Goal: Task Accomplishment & Management: Manage account settings

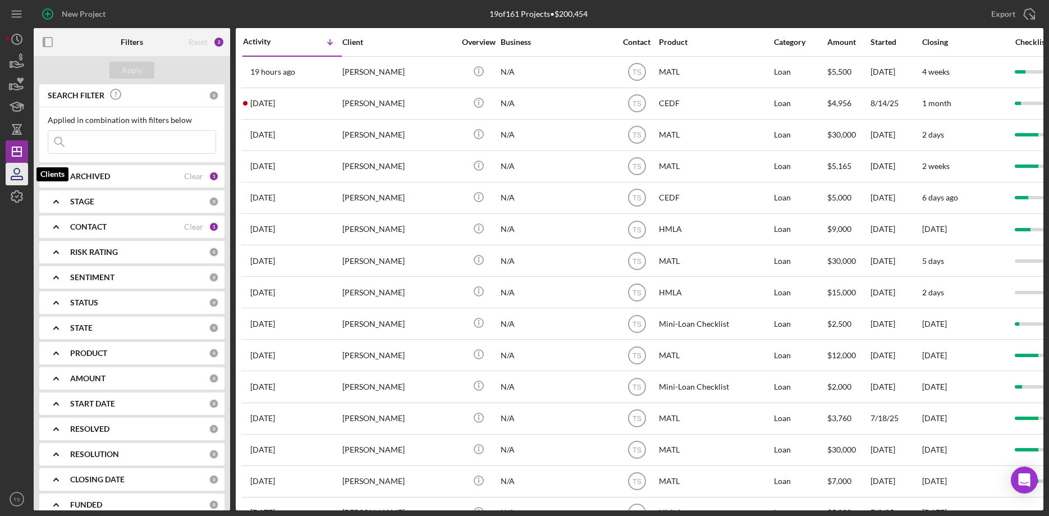
click at [15, 174] on icon "button" at bounding box center [17, 171] width 6 height 6
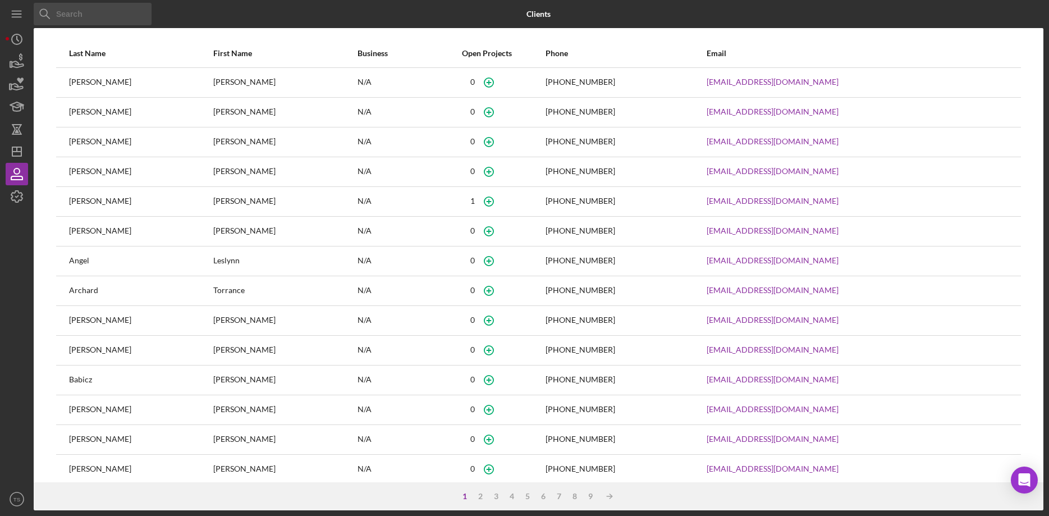
scroll to position [43, 0]
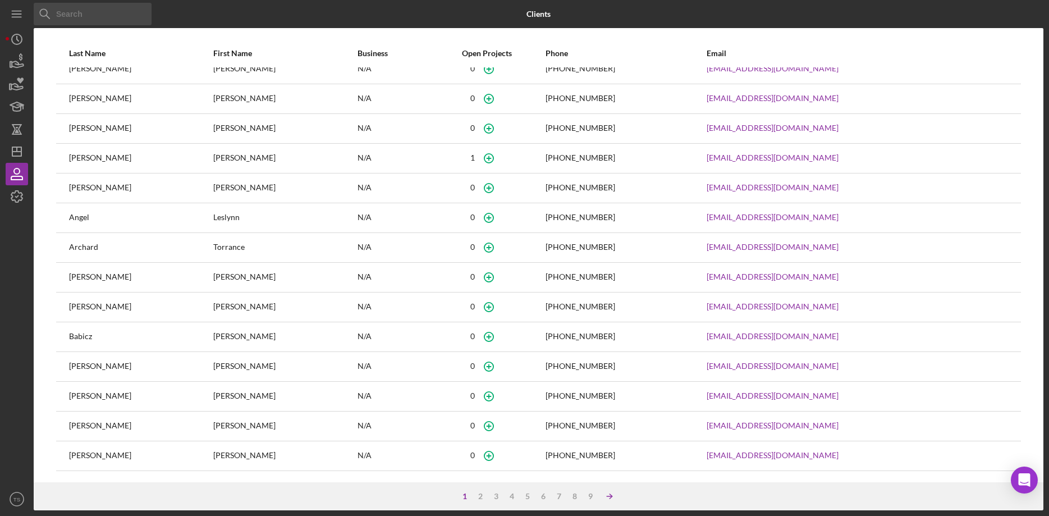
click at [612, 495] on icon "Icon/Table Sort Arrow" at bounding box center [610, 496] width 22 height 22
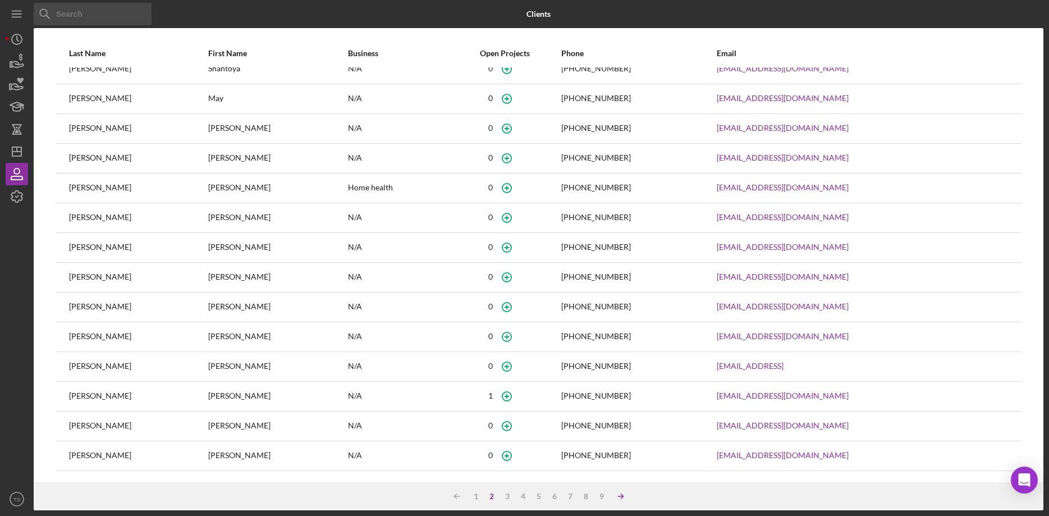
click at [460, 496] on line at bounding box center [457, 496] width 5 height 0
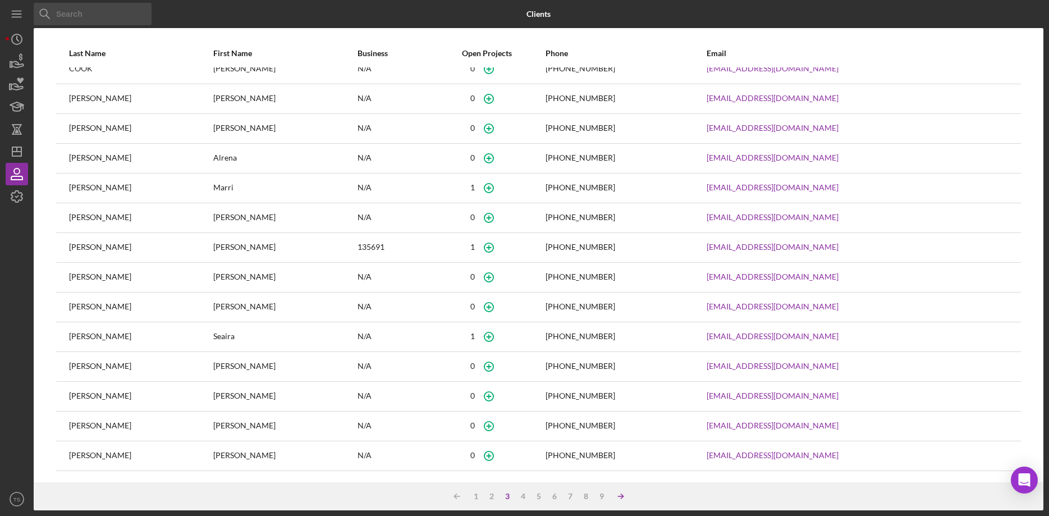
click at [460, 496] on line at bounding box center [457, 496] width 5 height 0
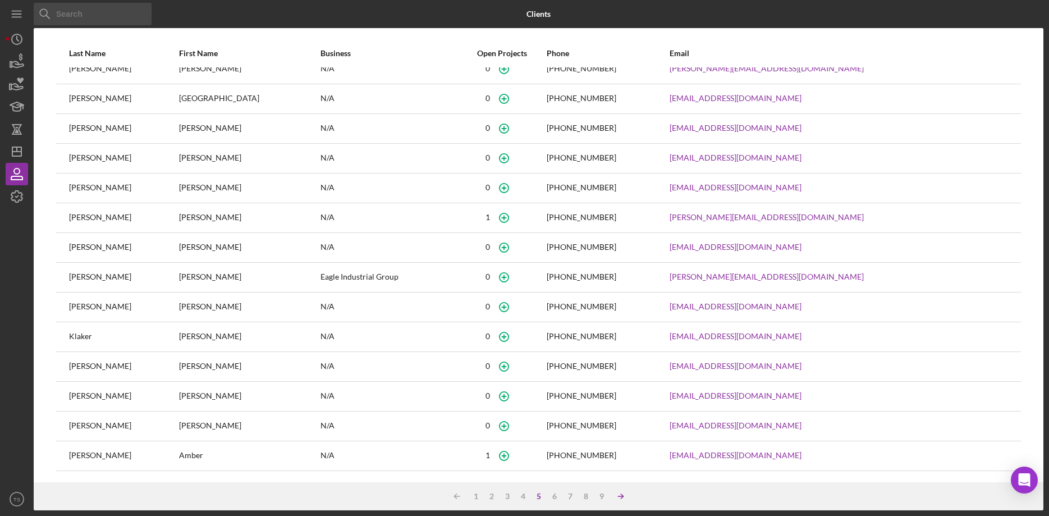
click at [460, 496] on line at bounding box center [457, 496] width 5 height 0
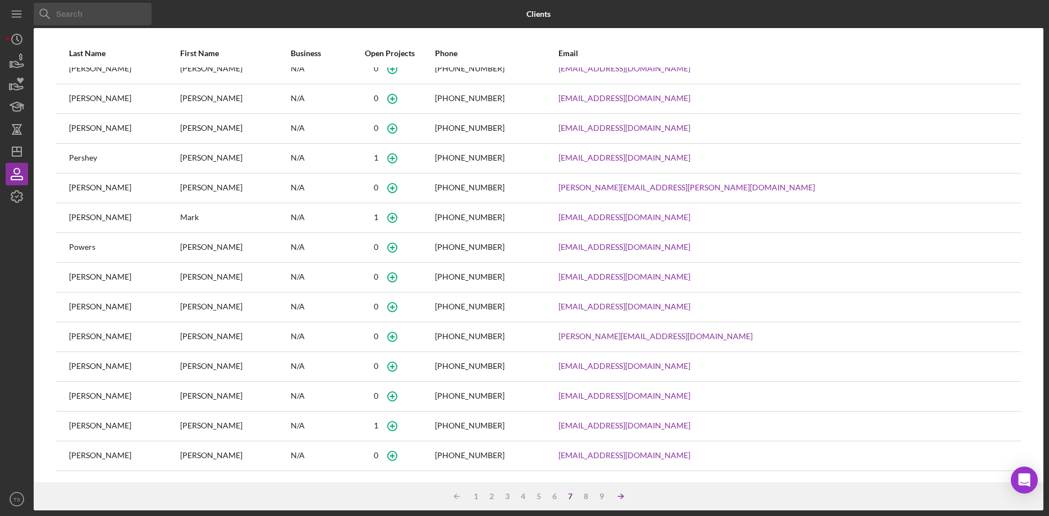
click at [460, 496] on line at bounding box center [457, 496] width 5 height 0
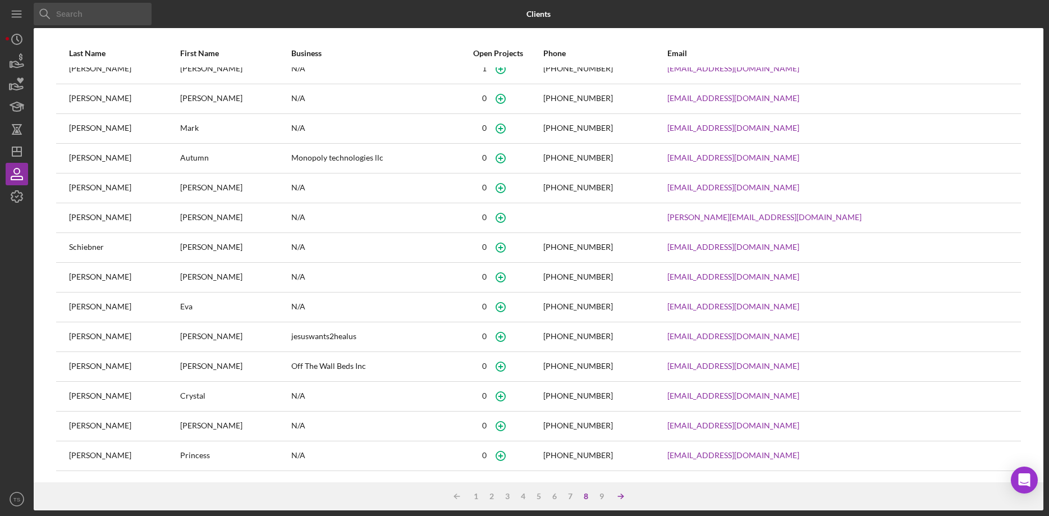
click at [460, 496] on line at bounding box center [457, 496] width 5 height 0
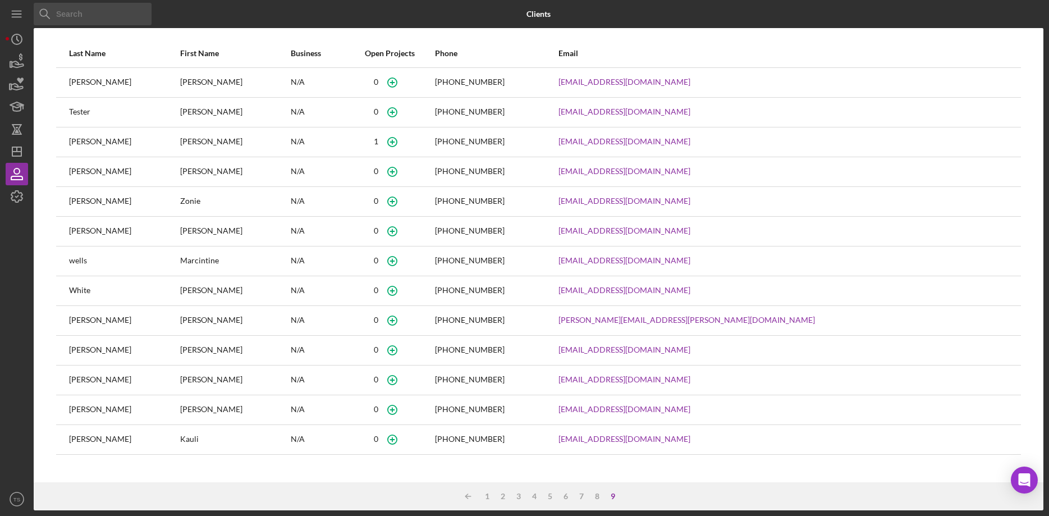
scroll to position [0, 0]
click at [621, 496] on div "9" at bounding box center [613, 496] width 16 height 9
click at [488, 495] on div "1" at bounding box center [488, 496] width 16 height 9
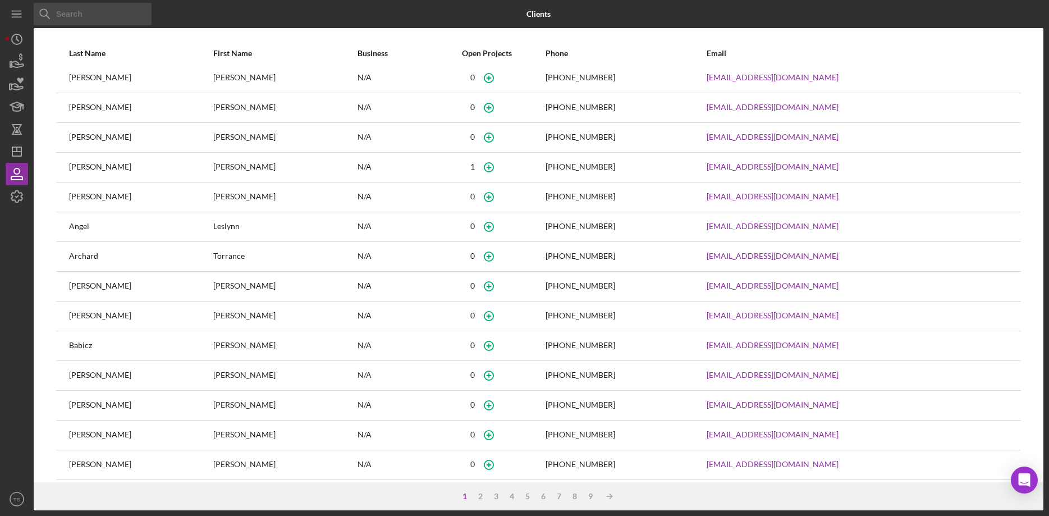
scroll to position [43, 0]
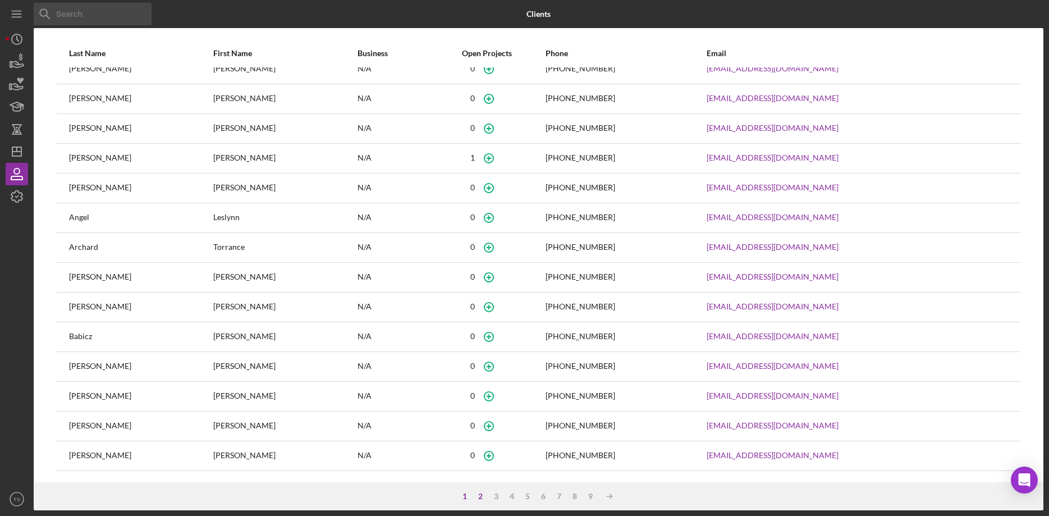
click at [480, 497] on div "2" at bounding box center [481, 496] width 16 height 9
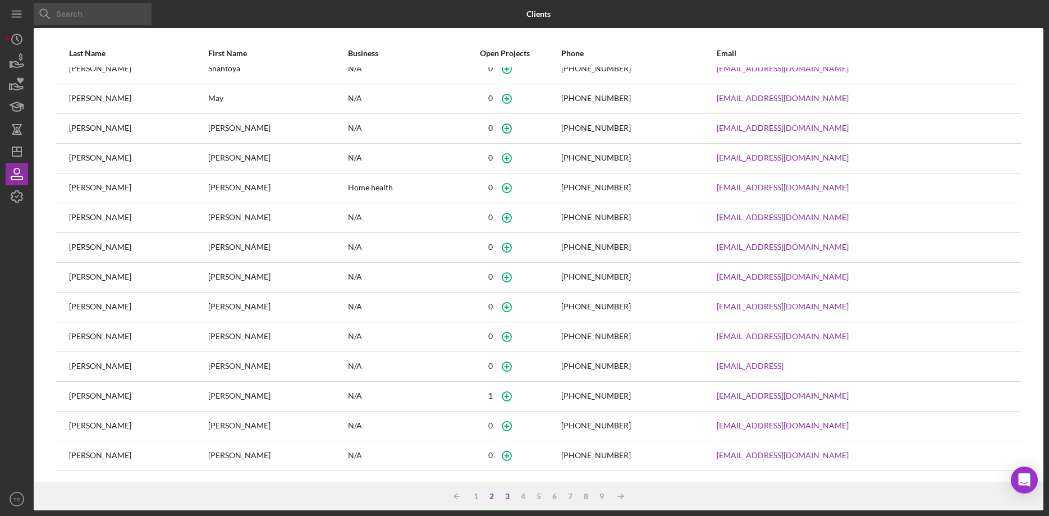
click at [510, 498] on div "3" at bounding box center [508, 496] width 16 height 9
